Goal: Task Accomplishment & Management: Complete application form

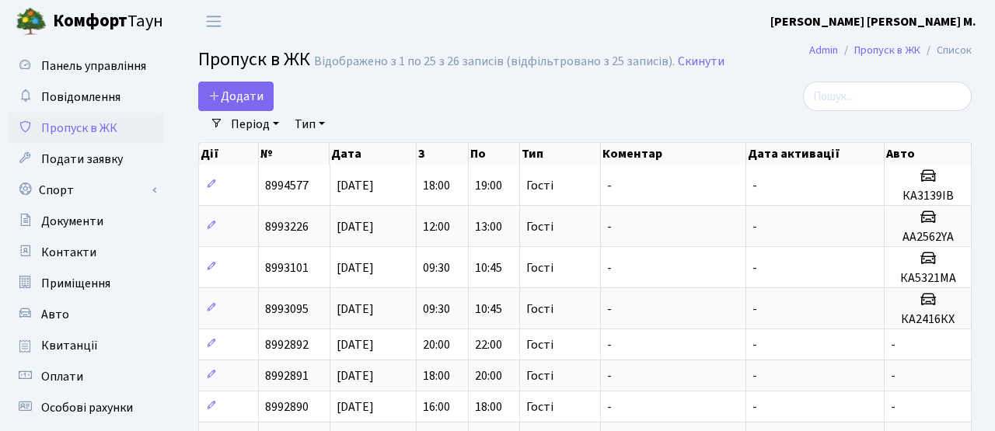
select select "25"
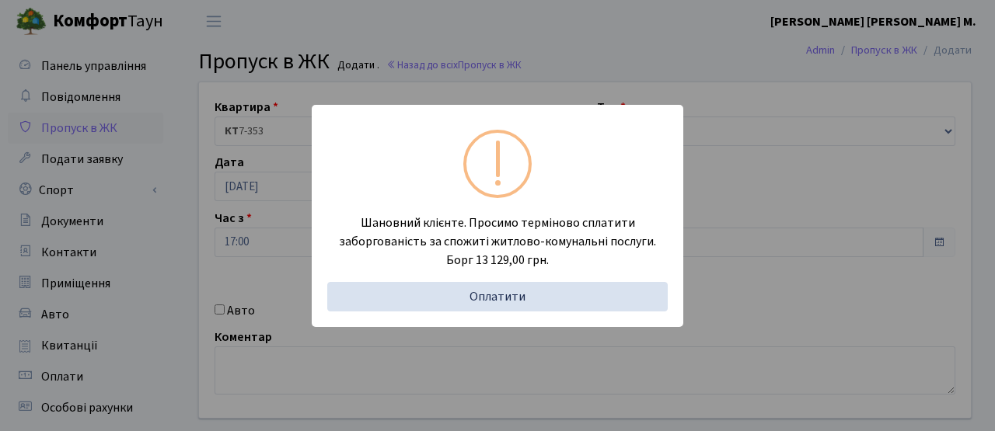
click at [291, 224] on div "Шановний клієнте. Просимо терміново сплатити заборгованість за спожиті житлово-…" at bounding box center [497, 215] width 995 height 431
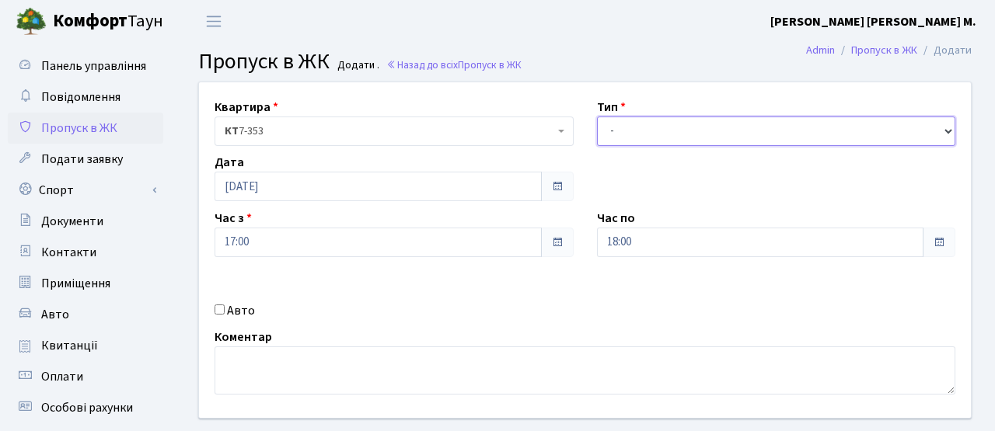
click at [615, 129] on select "- Доставка Таксі Гості Сервіс" at bounding box center [776, 132] width 359 height 30
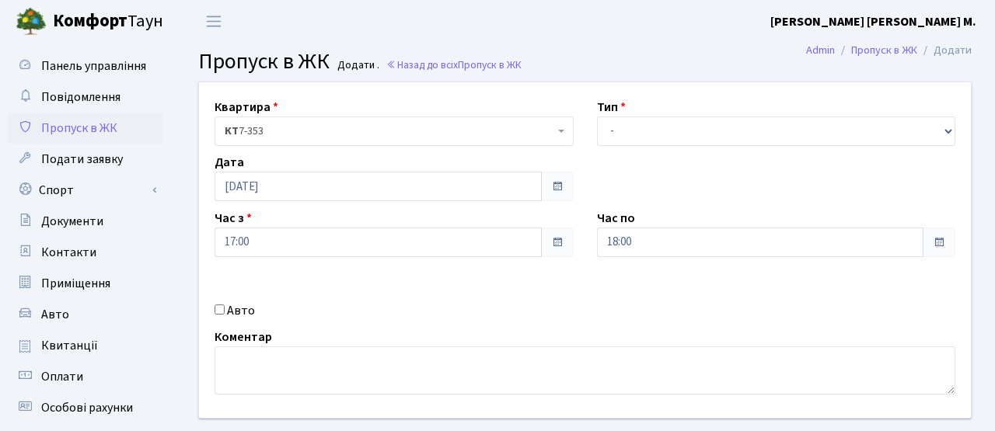
click at [256, 313] on div "Авто" at bounding box center [394, 311] width 382 height 19
click at [218, 321] on div "Квартира <b>КТ</b>&nbsp;&nbsp;&nbsp;&nbsp;7-353 <b>КТ</b>&nbsp;&nbsp;&nbsp;&nbs…" at bounding box center [584, 250] width 795 height 336
click at [225, 311] on div "Авто" at bounding box center [394, 311] width 382 height 19
click at [222, 310] on input "Авто" at bounding box center [219, 310] width 10 height 10
checkbox input "true"
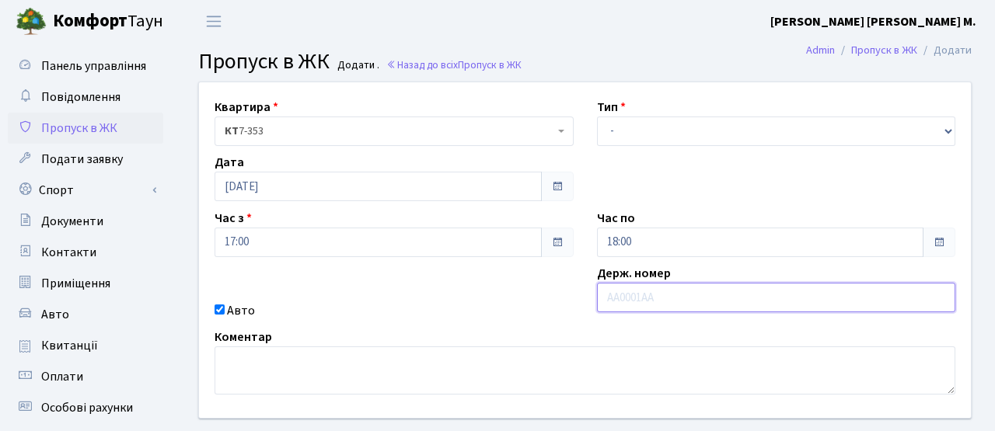
paste input "КА6370КР"
type input "КА6370КР"
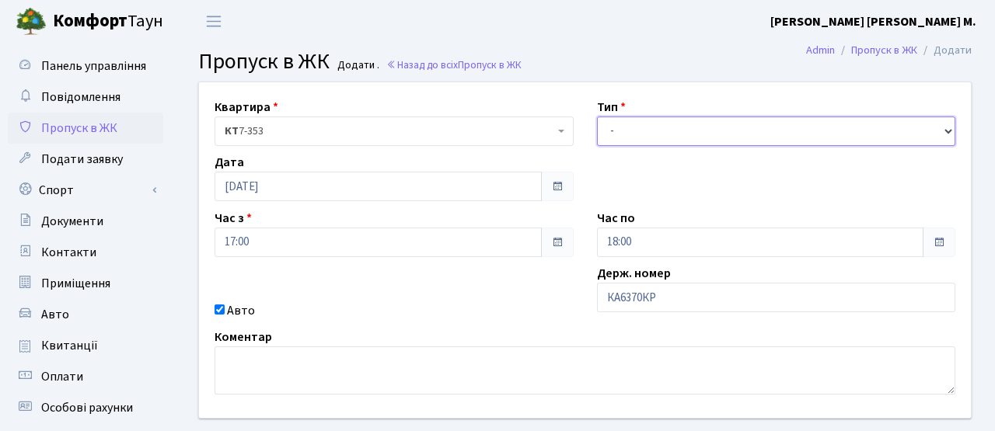
click at [619, 122] on select "- Доставка Таксі Гості Сервіс" at bounding box center [776, 132] width 359 height 30
select select "3"
click at [597, 117] on select "- Доставка Таксі Гості Сервіс" at bounding box center [776, 132] width 359 height 30
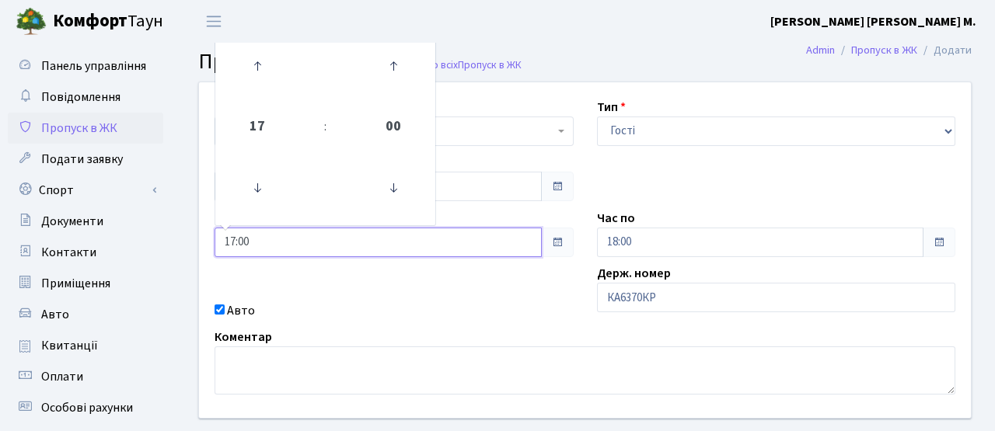
drag, startPoint x: 274, startPoint y: 235, endPoint x: 174, endPoint y: 228, distance: 100.5
click at [175, 231] on div "Квартира <b>КТ</b>&nbsp;&nbsp;&nbsp;&nbsp;7-353 <b>КТ</b>&nbsp;&nbsp;&nbsp;&nbs…" at bounding box center [585, 278] width 820 height 393
type input "18:00"
click at [504, 308] on div "Авто" at bounding box center [394, 311] width 382 height 19
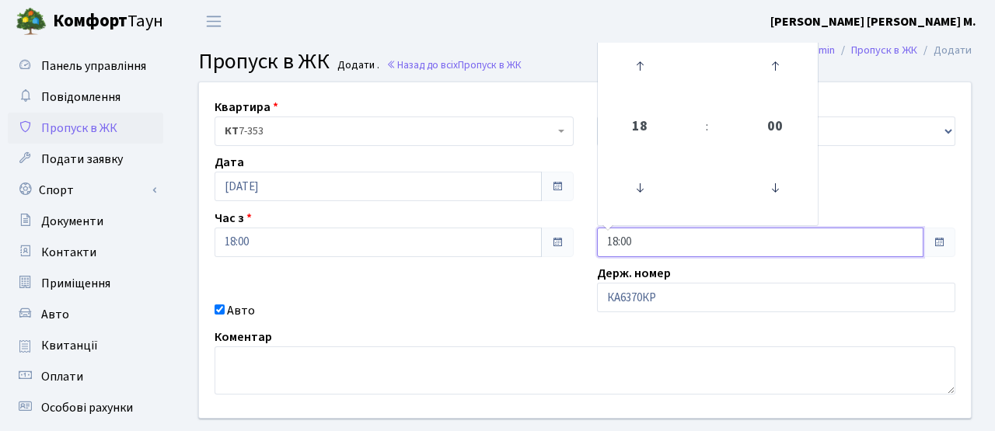
drag, startPoint x: 651, startPoint y: 242, endPoint x: 571, endPoint y: 240, distance: 80.1
click at [571, 240] on div "Квартира <b>КТ</b>&nbsp;&nbsp;&nbsp;&nbsp;7-353 <b>КТ</b>&nbsp;&nbsp;&nbsp;&nbs…" at bounding box center [584, 250] width 795 height 336
type input "19:00"
click at [524, 287] on div "Квартира <b>КТ</b>&nbsp;&nbsp;&nbsp;&nbsp;7-353 <b>КТ</b>&nbsp;&nbsp;&nbsp;&nbs…" at bounding box center [584, 250] width 795 height 336
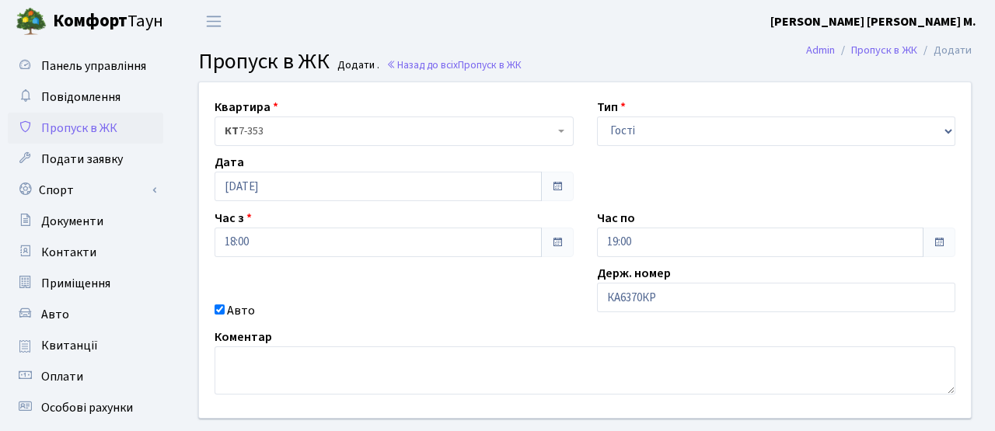
scroll to position [64, 0]
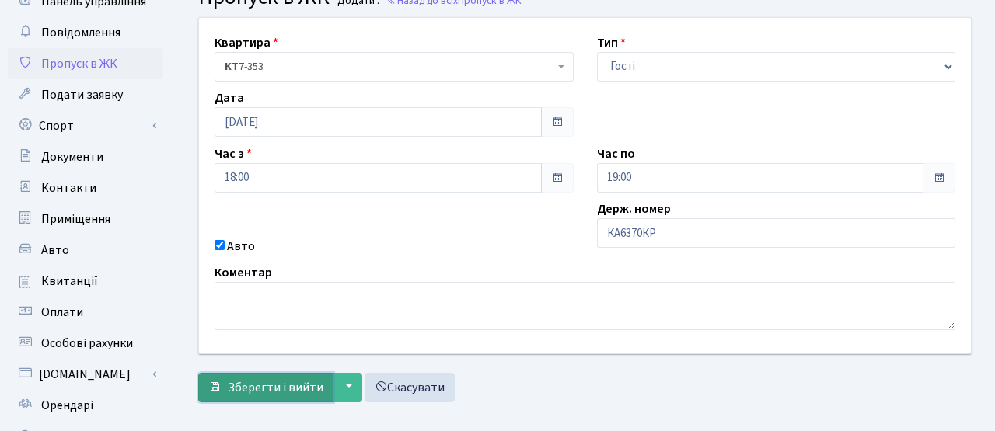
click at [258, 388] on span "Зберегти і вийти" at bounding box center [276, 387] width 96 height 17
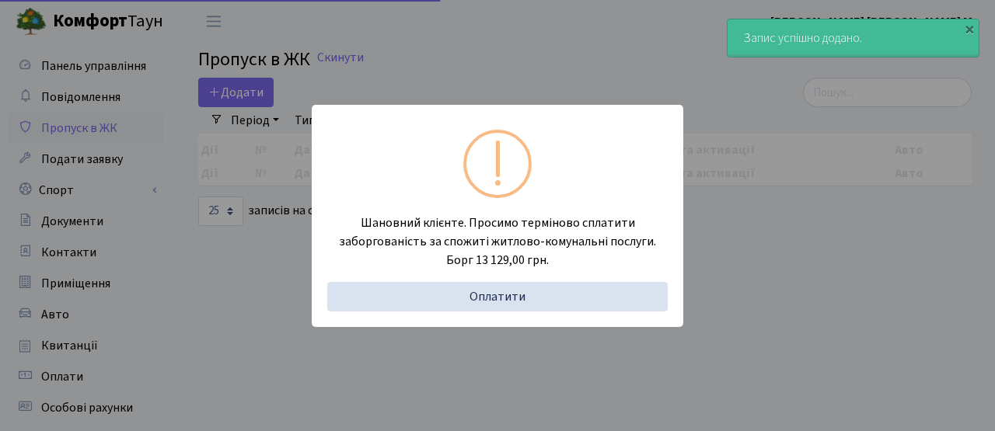
select select "25"
